Goal: Task Accomplishment & Management: Use online tool/utility

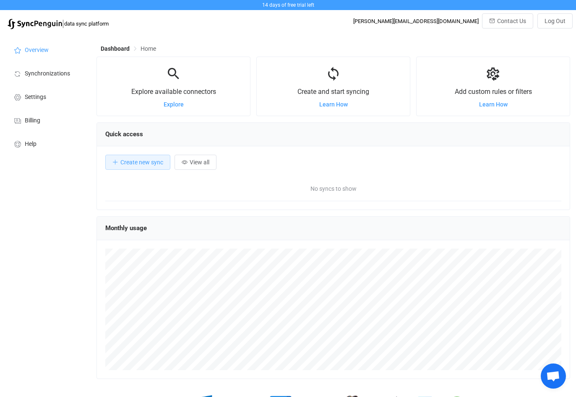
scroll to position [163, 474]
click at [40, 71] on span "Synchronizations" at bounding box center [47, 73] width 45 height 7
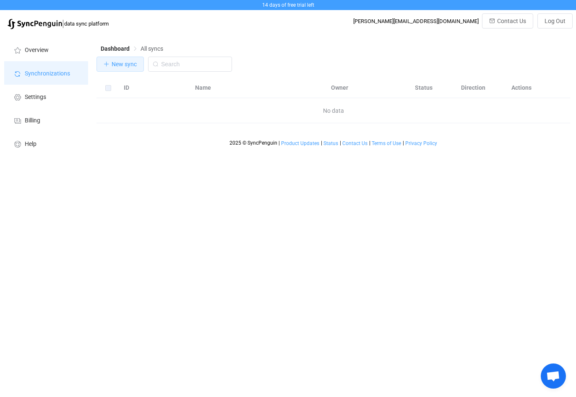
click at [117, 65] on span "New sync" at bounding box center [124, 64] width 25 height 7
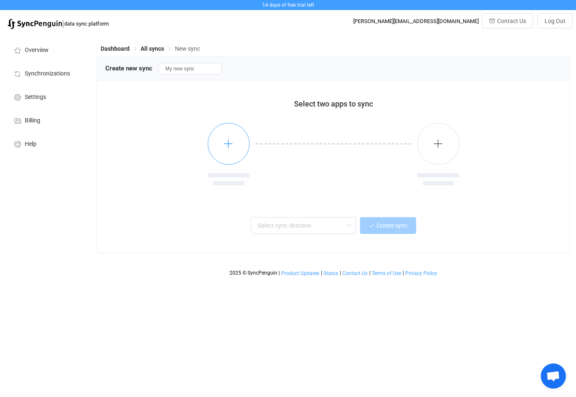
click at [222, 146] on button "button" at bounding box center [229, 144] width 42 height 42
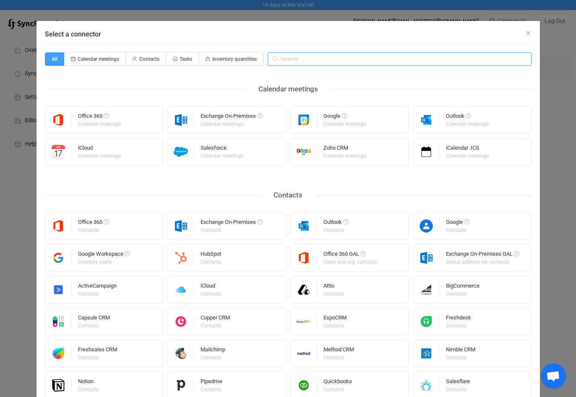
click at [301, 59] on input "Select a connector" at bounding box center [400, 58] width 264 height 13
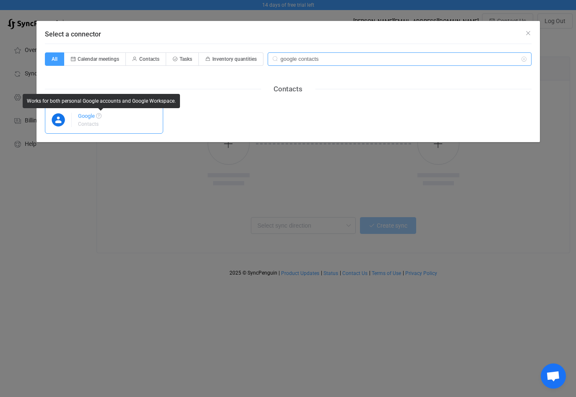
type input "google contacts"
click at [92, 116] on div "Google" at bounding box center [89, 117] width 23 height 8
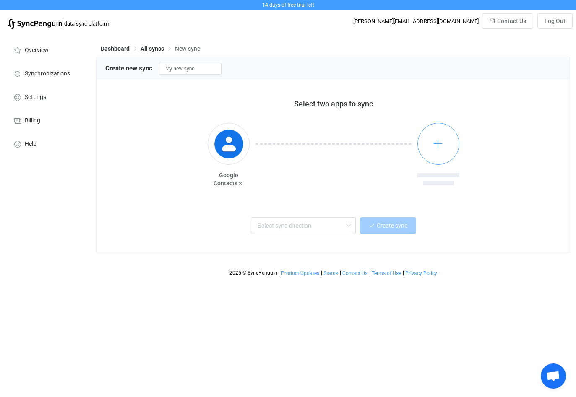
click at [451, 129] on button "button" at bounding box center [438, 144] width 42 height 42
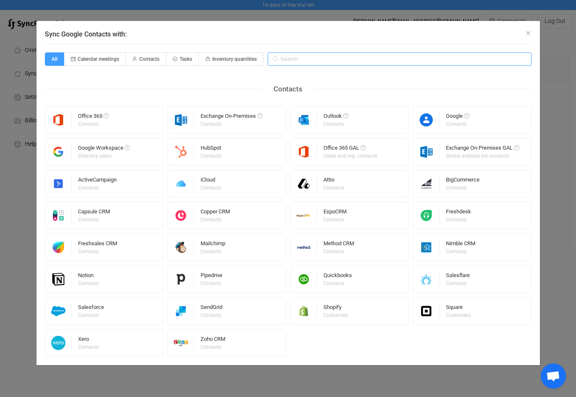
click at [316, 64] on input "Sync Google Contacts with:" at bounding box center [400, 58] width 264 height 13
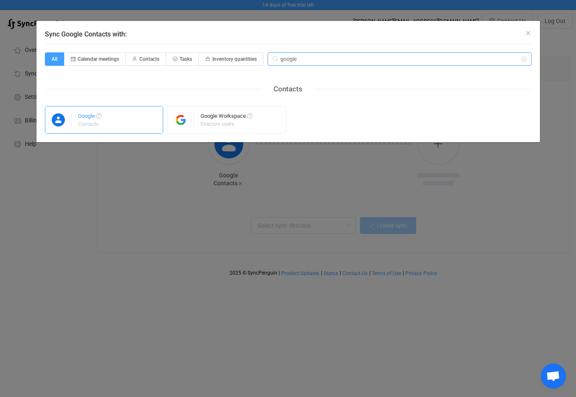
type input "google"
click at [121, 119] on div "Google Contacts" at bounding box center [104, 120] width 119 height 28
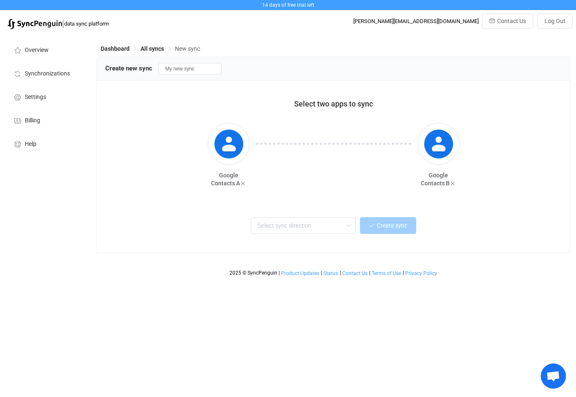
click at [170, 102] on div "Select two apps to sync" at bounding box center [333, 103] width 435 height 9
click at [278, 182] on div at bounding box center [334, 161] width 168 height 76
click at [359, 208] on div "Select two apps to sync Google Contacts A Google Contacts B Two-way One or mult…" at bounding box center [333, 167] width 473 height 172
click at [311, 226] on input "text" at bounding box center [303, 225] width 105 height 17
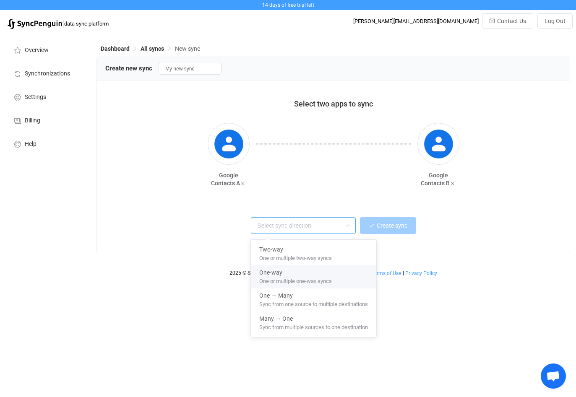
click at [298, 266] on div "One-way" at bounding box center [313, 271] width 109 height 11
type input "One-way"
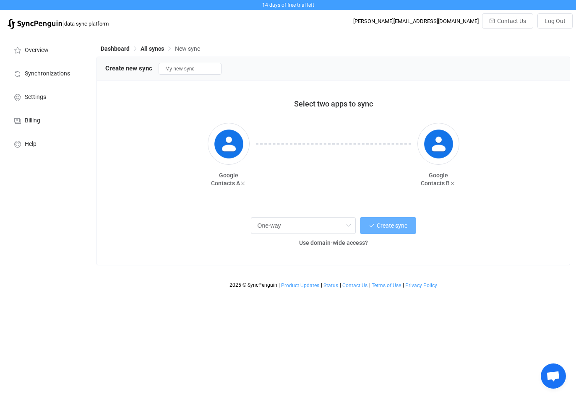
click at [390, 225] on span "Create sync" at bounding box center [392, 225] width 31 height 7
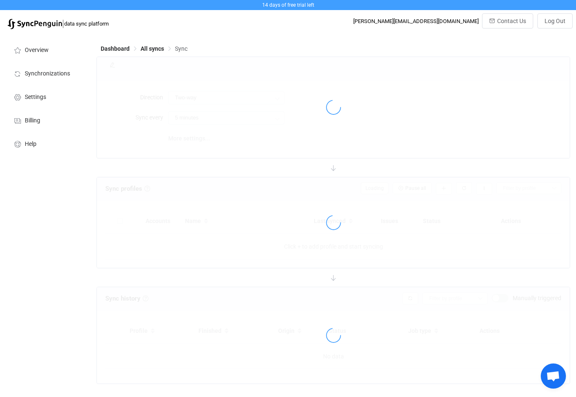
type input "A → B"
type input "10 minutes"
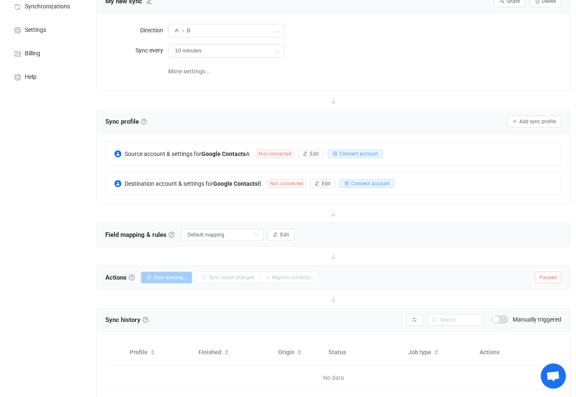
scroll to position [68, 0]
click at [357, 151] on span "Connect account" at bounding box center [358, 153] width 39 height 6
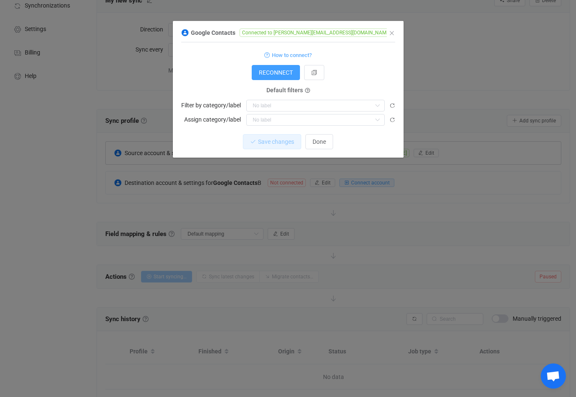
click at [363, 77] on div "RECONNECT" at bounding box center [288, 72] width 214 height 15
click at [318, 140] on span "Done" at bounding box center [319, 141] width 13 height 7
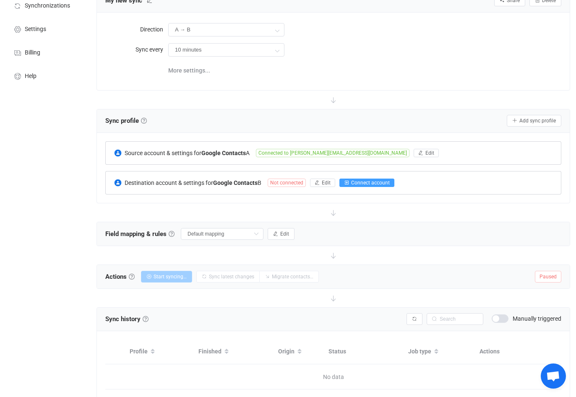
click at [366, 180] on span "Connect account" at bounding box center [370, 183] width 39 height 6
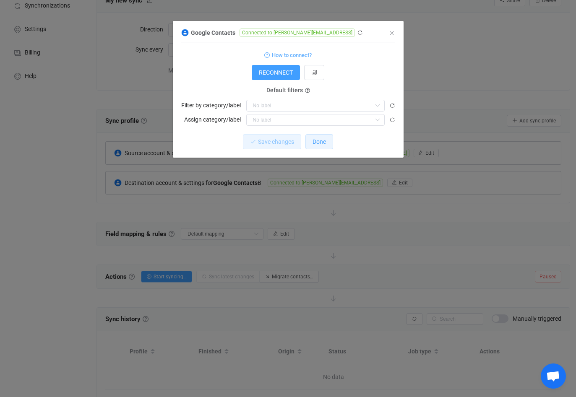
click at [324, 141] on span "Done" at bounding box center [319, 141] width 13 height 7
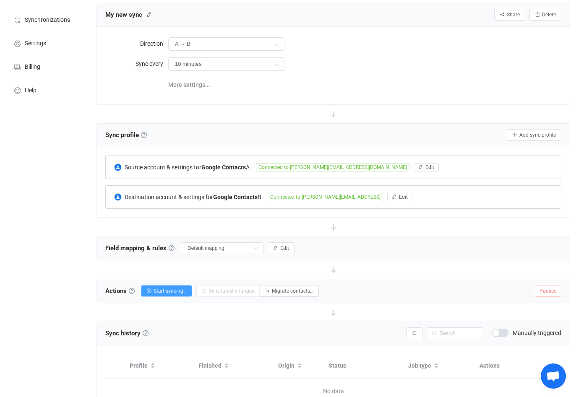
scroll to position [102, 0]
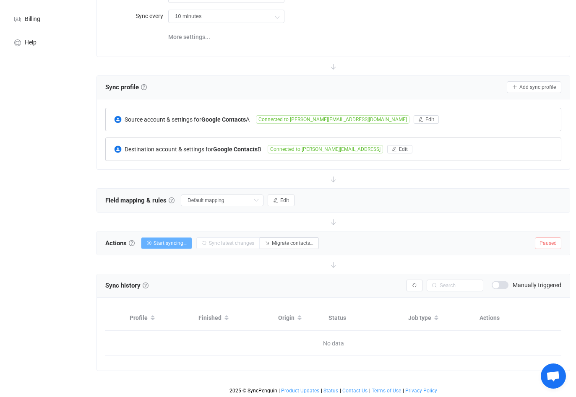
click at [164, 241] on span "Start syncing…" at bounding box center [170, 243] width 33 height 6
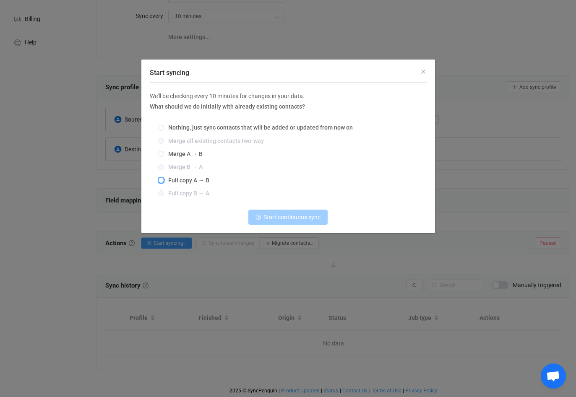
click at [162, 180] on span "Start syncing" at bounding box center [161, 180] width 6 height 6
click at [162, 180] on input "Full copy A → B" at bounding box center [161, 180] width 6 height 7
radio input "true"
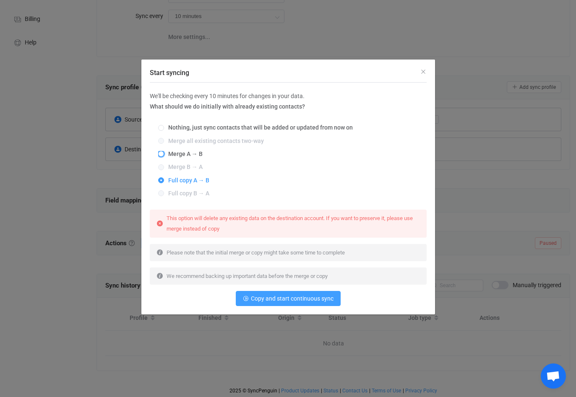
click at [162, 155] on span "Start syncing" at bounding box center [161, 154] width 6 height 6
click at [162, 155] on input "Merge A → B" at bounding box center [161, 154] width 6 height 7
radio input "true"
radio input "false"
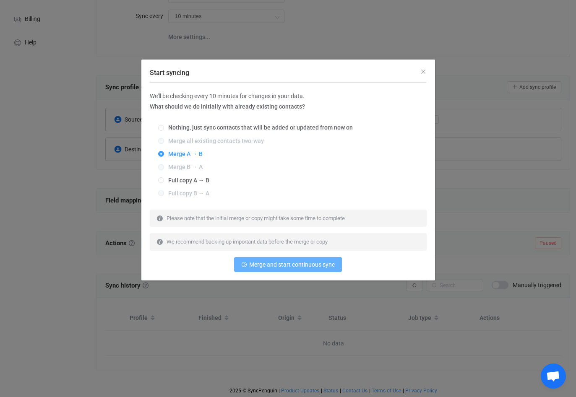
click at [280, 266] on span "Merge and start continuous sync" at bounding box center [292, 264] width 86 height 7
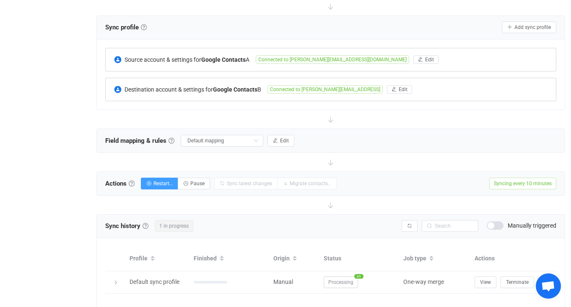
scroll to position [189, 0]
